Goal: Obtain resource: Obtain resource

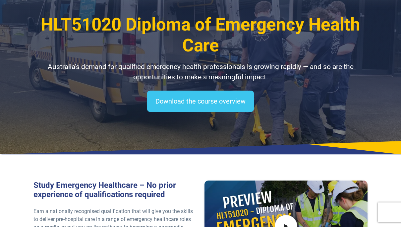
scroll to position [32, 0]
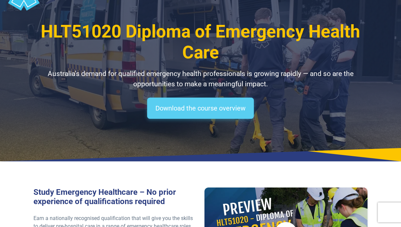
click at [222, 118] on link "Download the course overview" at bounding box center [200, 107] width 107 height 21
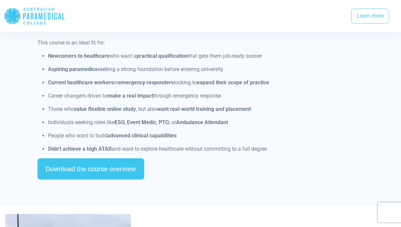
scroll to position [596, 0]
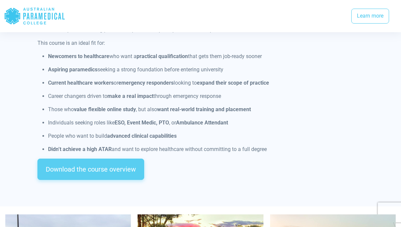
click at [95, 159] on link "Download the course overview" at bounding box center [90, 169] width 107 height 21
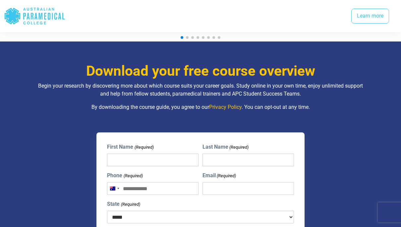
scroll to position [867, 0]
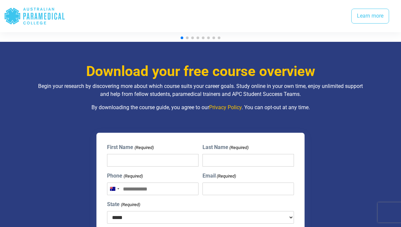
scroll to position [32, 0]
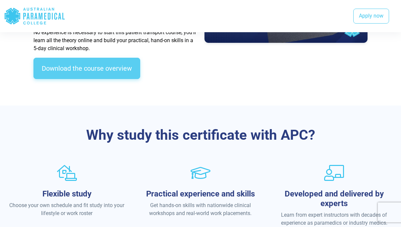
scroll to position [343, 0]
